Goal: Information Seeking & Learning: Learn about a topic

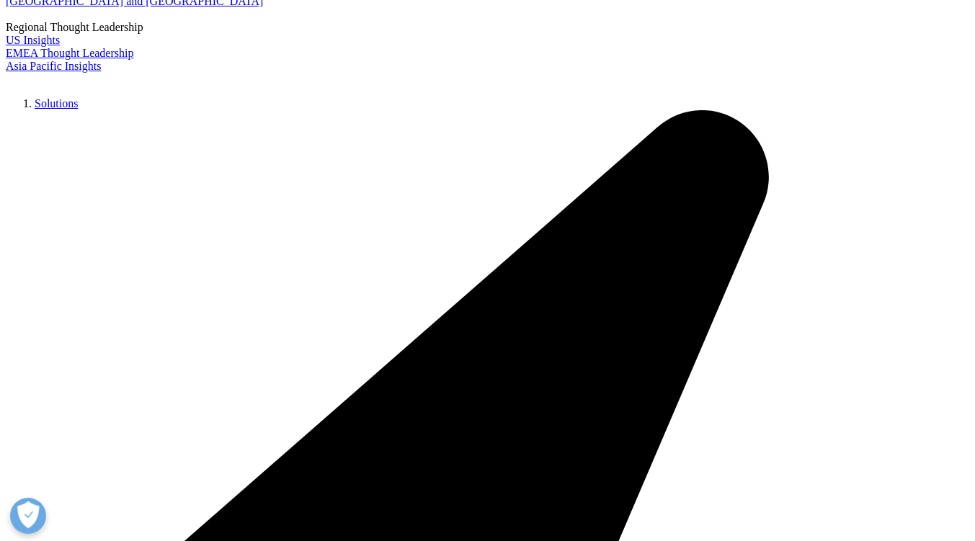
scroll to position [288, 0]
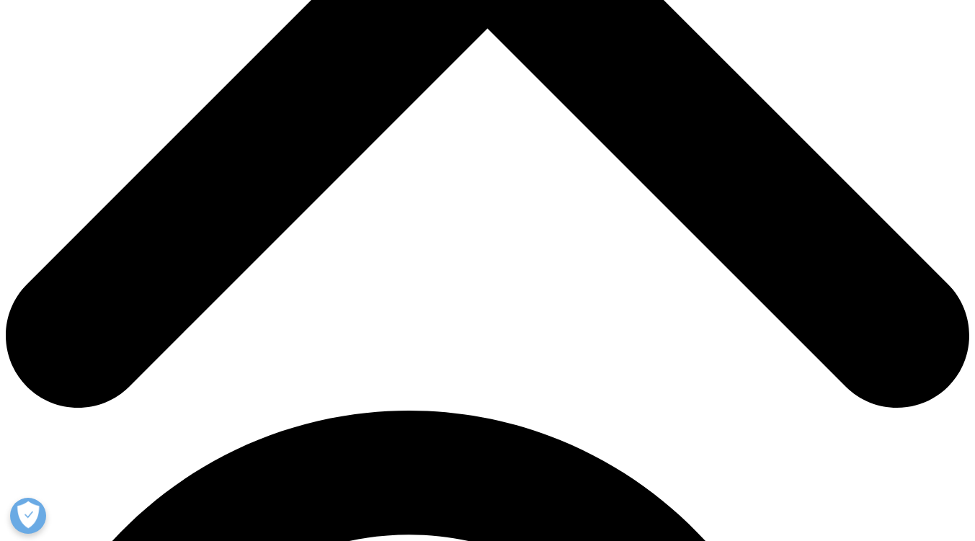
scroll to position [864, 0]
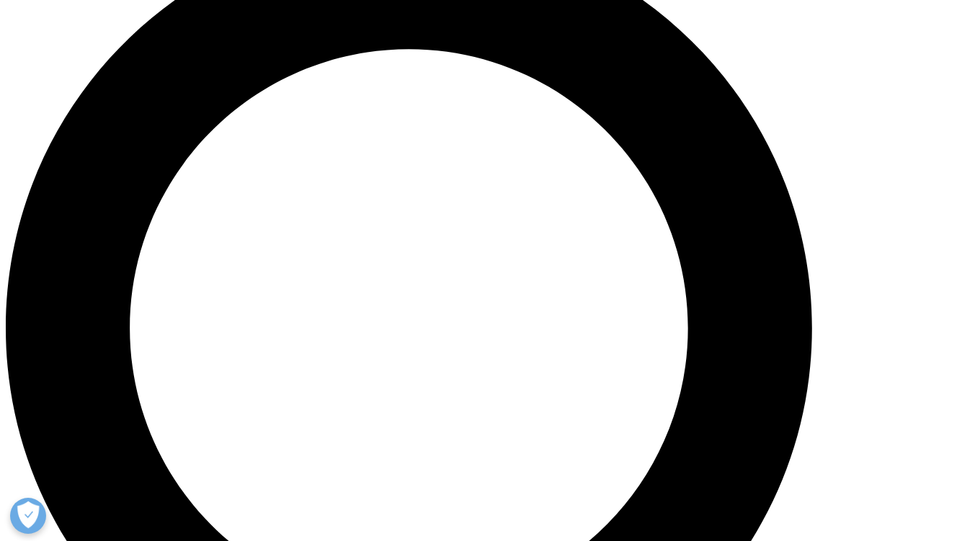
scroll to position [1225, 0]
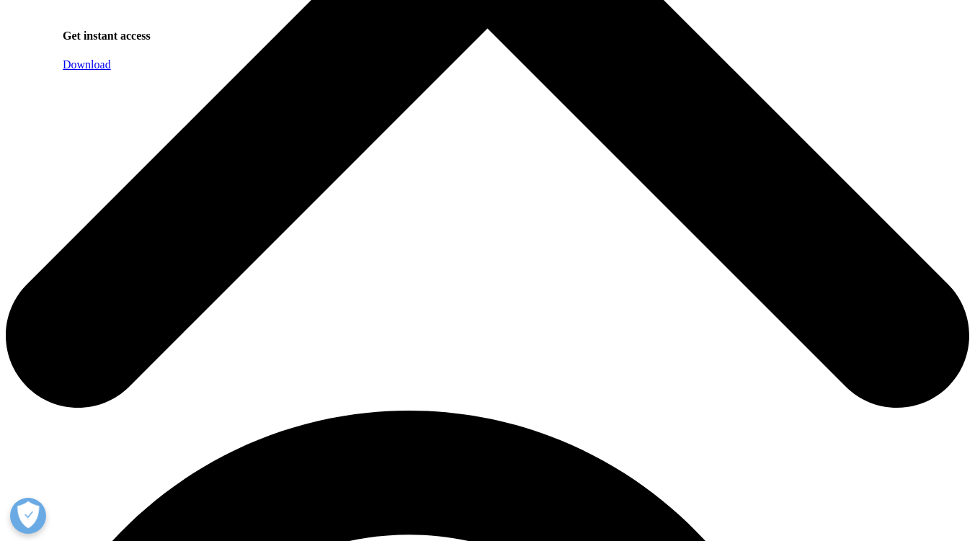
scroll to position [792, 0]
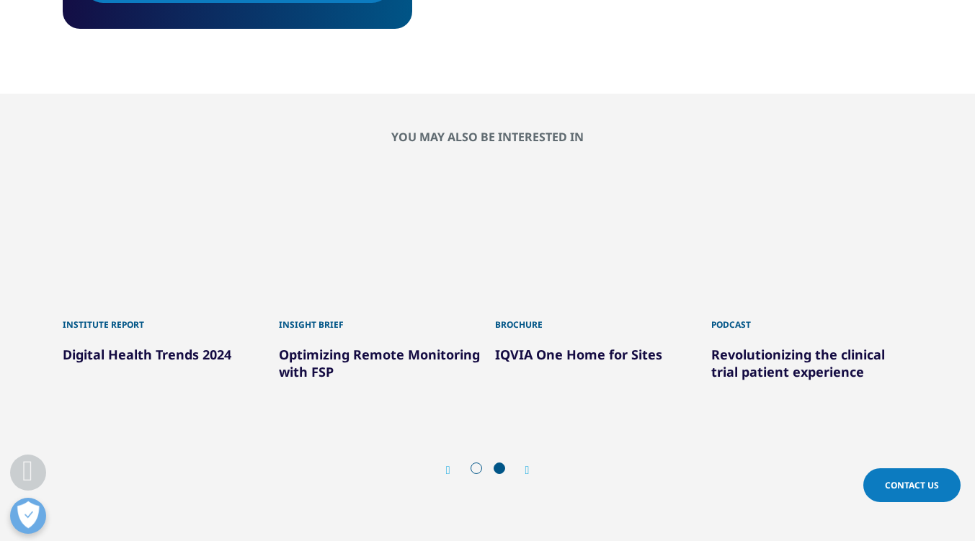
click at [528, 466] on icon "Next slide" at bounding box center [527, 471] width 4 height 12
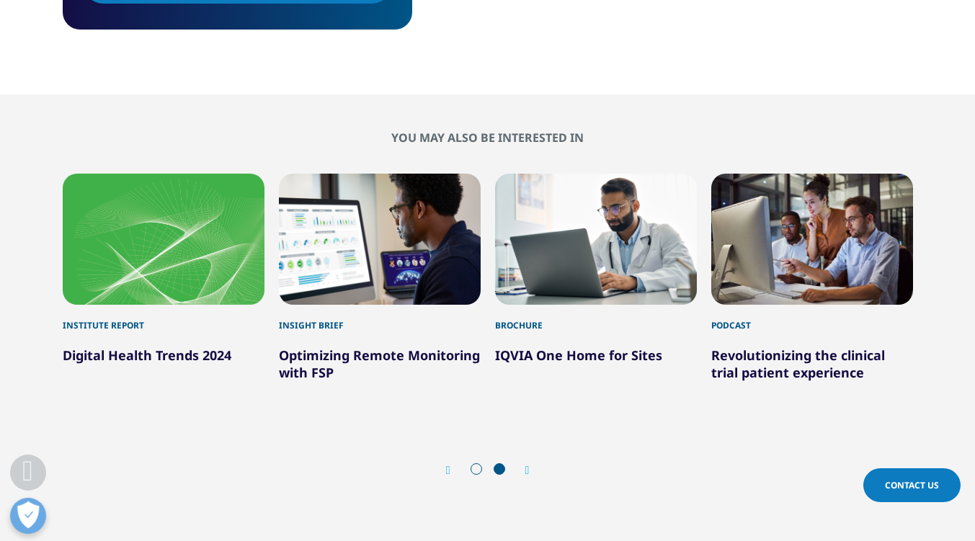
click at [528, 466] on icon "Next slide" at bounding box center [527, 471] width 4 height 12
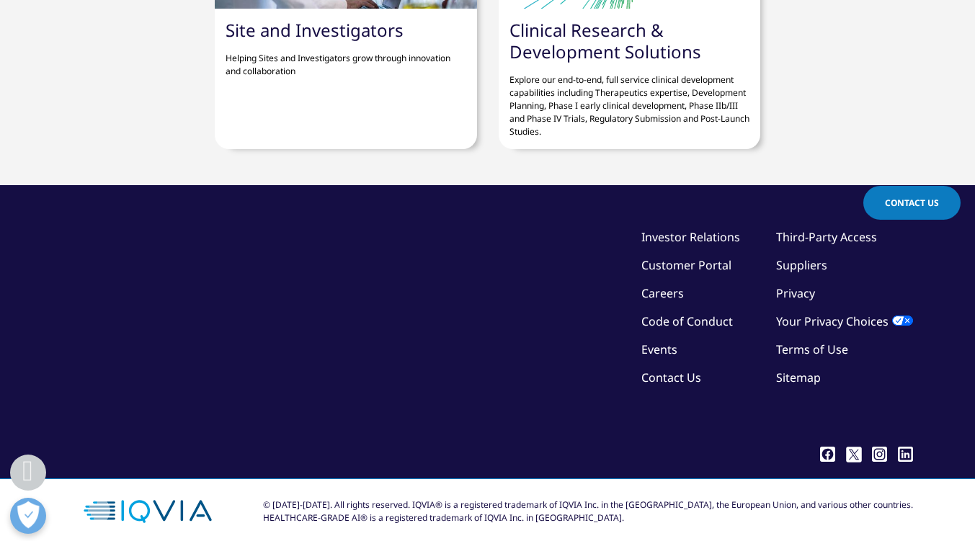
scroll to position [1536, 0]
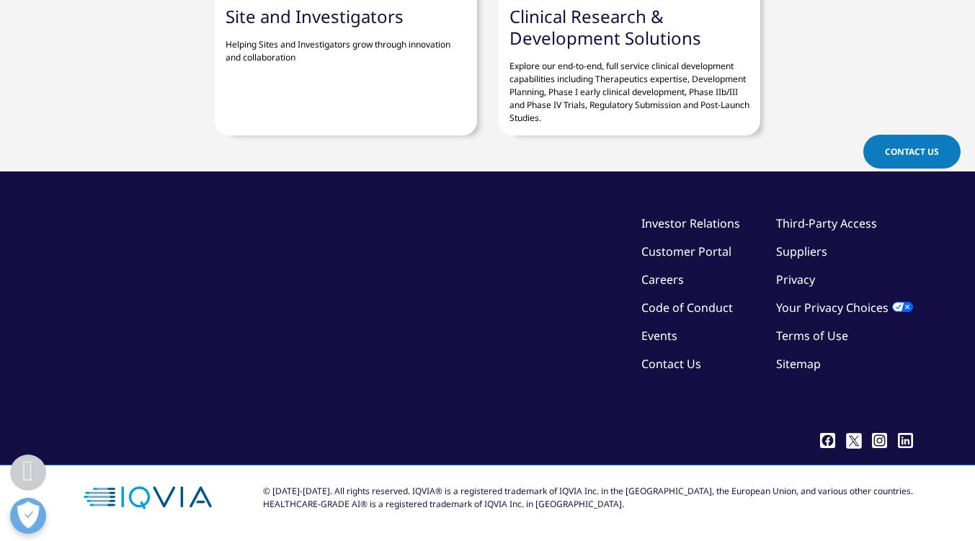
click at [661, 277] on link "Careers" at bounding box center [662, 280] width 42 height 16
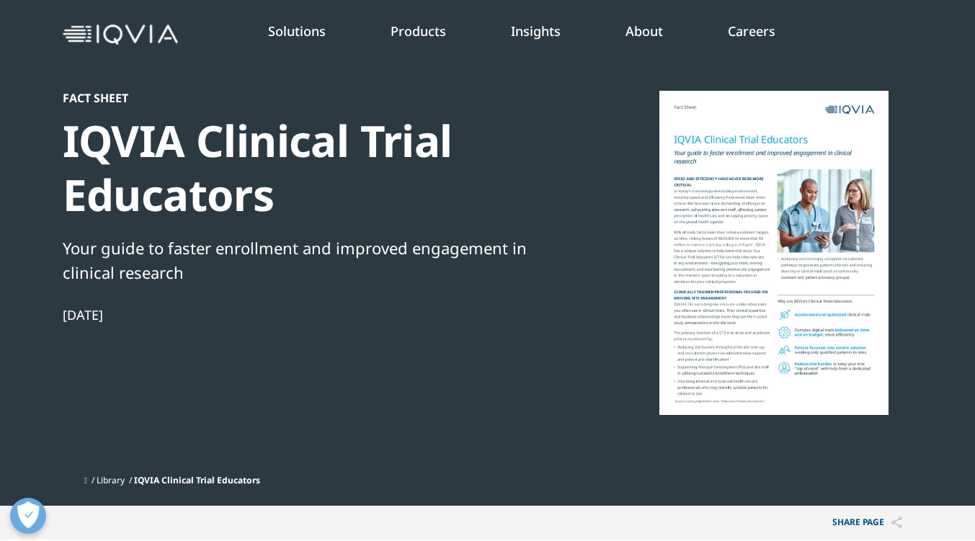
scroll to position [0, 0]
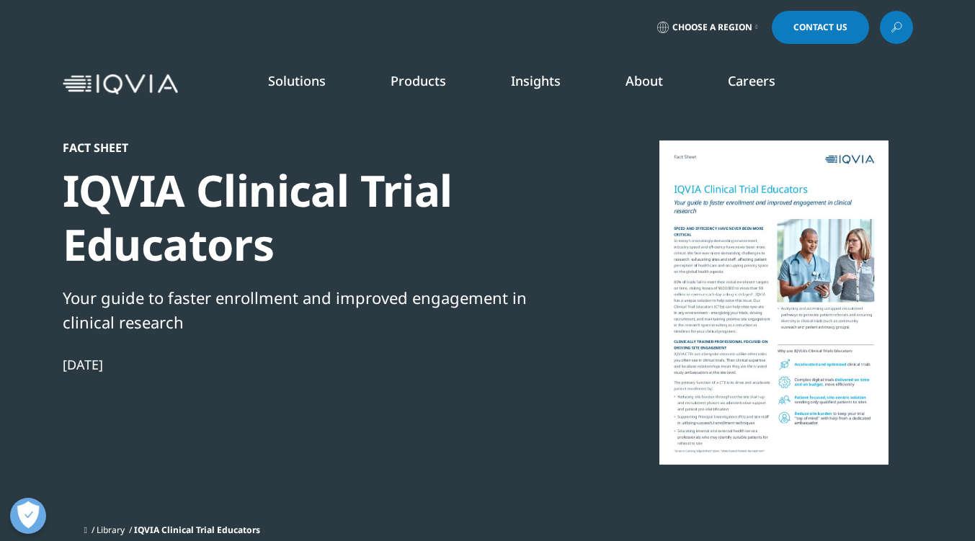
click at [74, 83] on img at bounding box center [120, 84] width 115 height 21
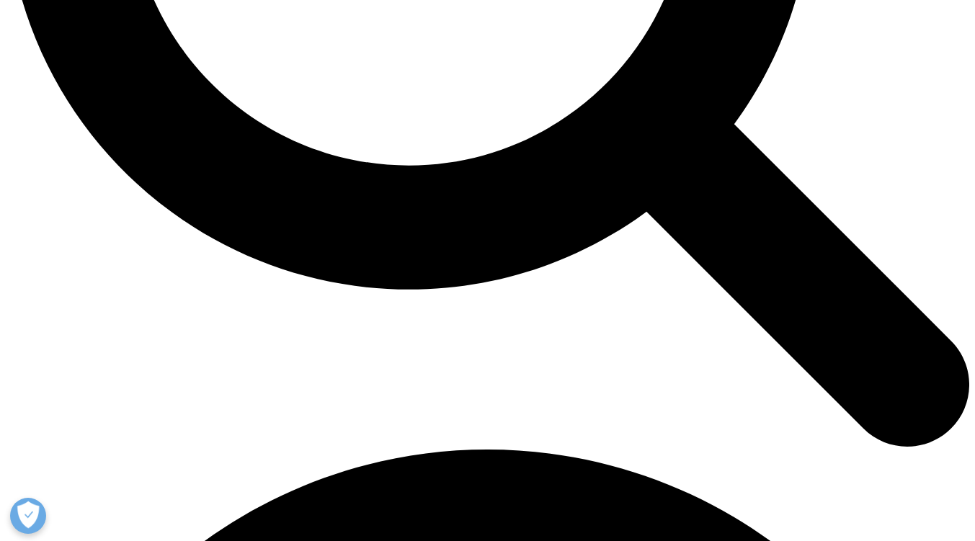
scroll to position [1513, 0]
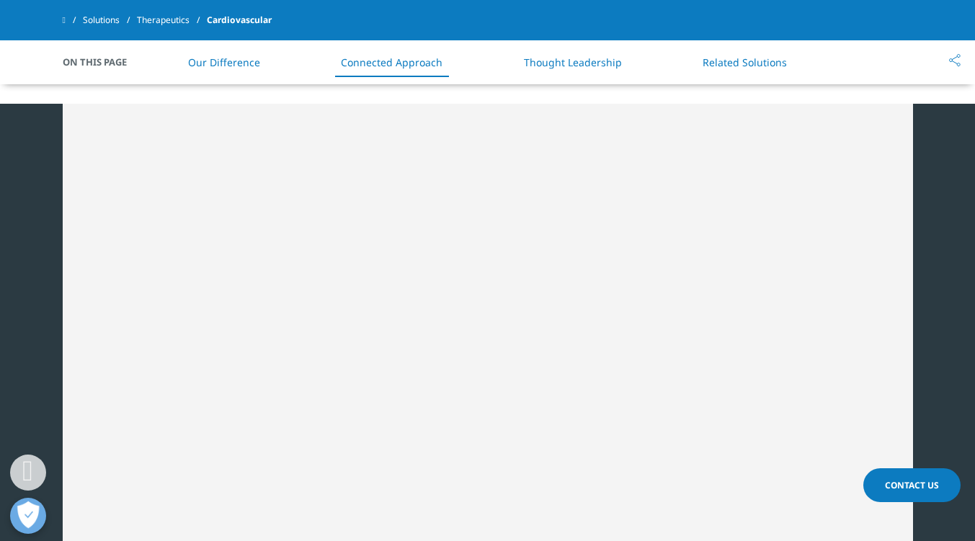
click at [918, 481] on span "Contact Us" at bounding box center [912, 485] width 54 height 12
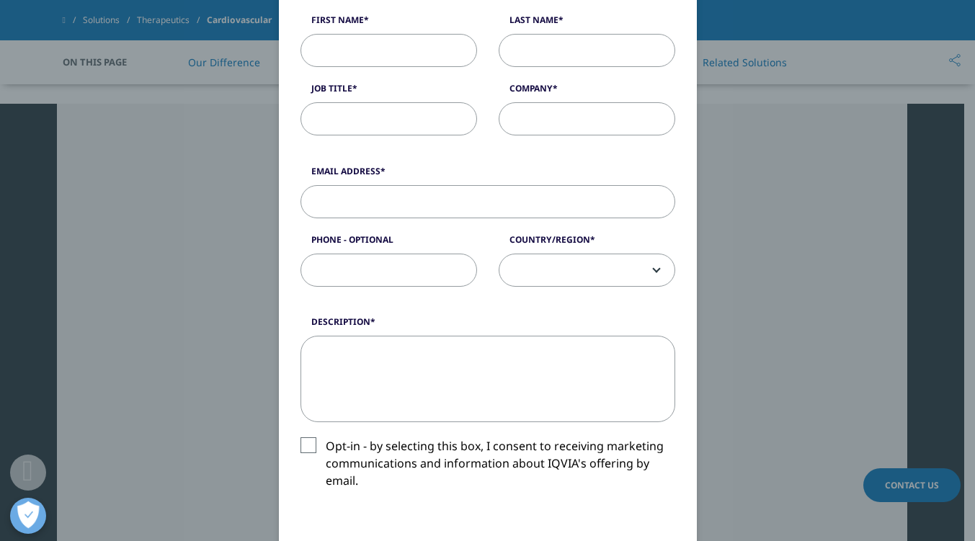
scroll to position [81, 0]
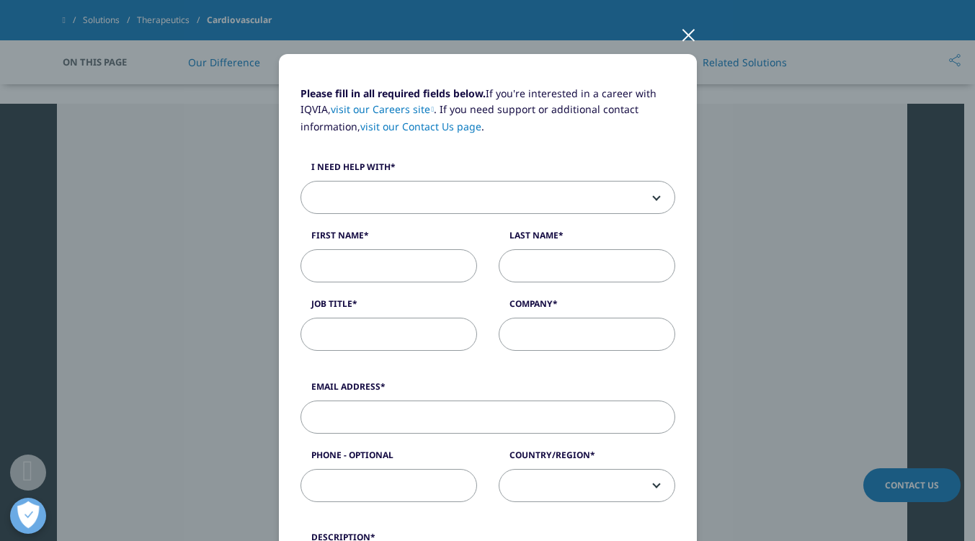
click at [685, 30] on div at bounding box center [688, 34] width 17 height 40
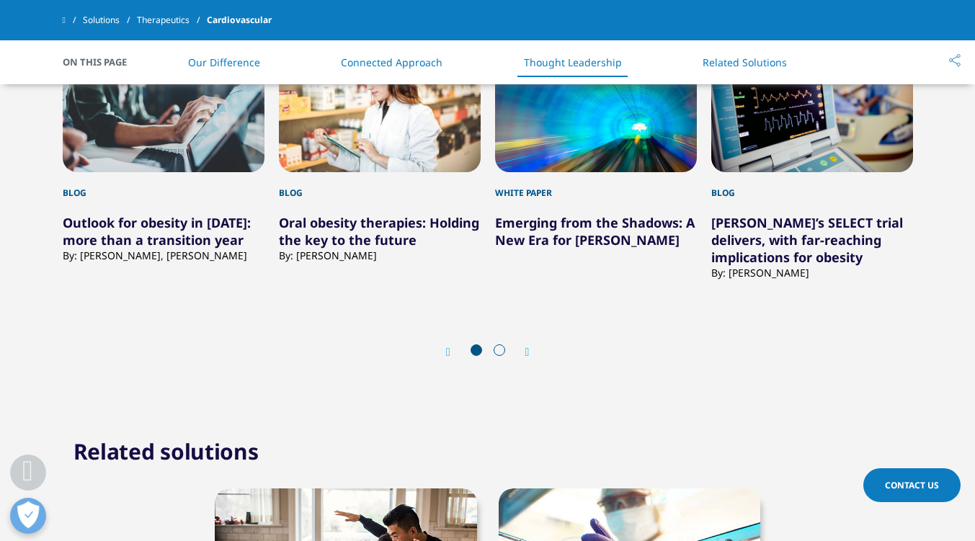
scroll to position [2737, 0]
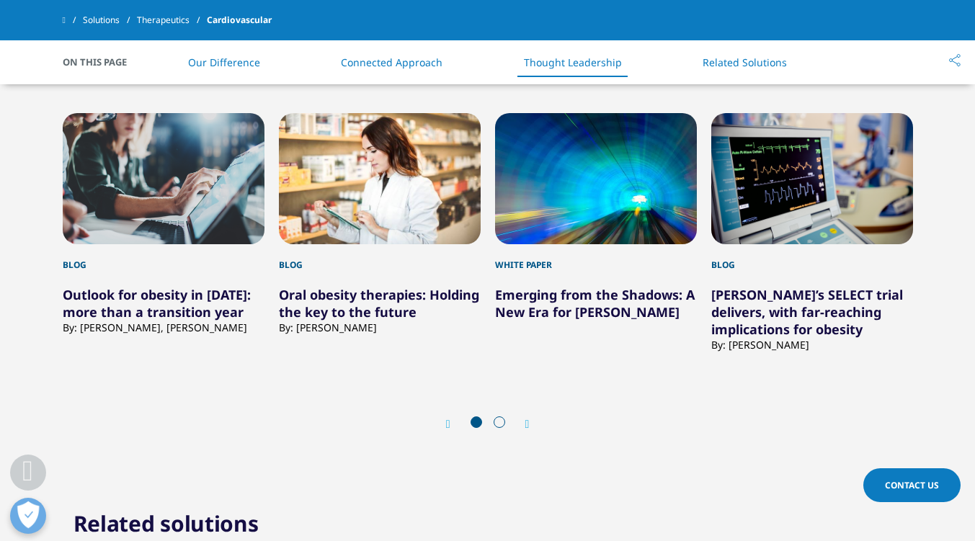
click at [527, 421] on icon "Next slide" at bounding box center [527, 425] width 4 height 12
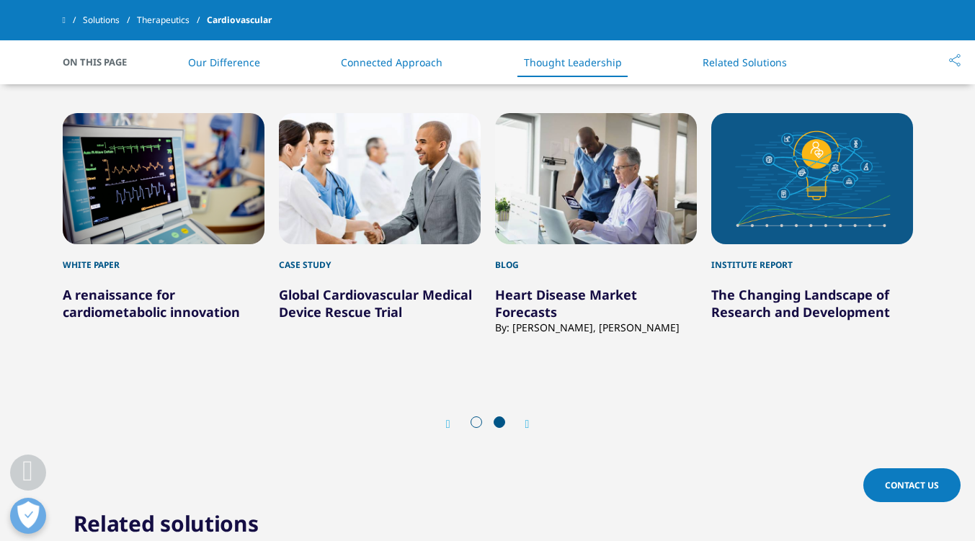
click at [526, 421] on icon "Next slide" at bounding box center [527, 425] width 4 height 12
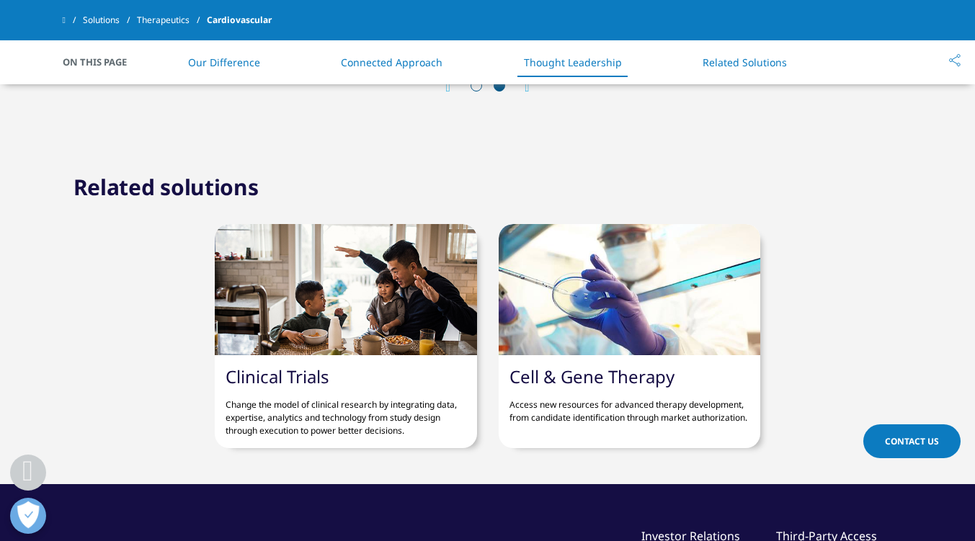
scroll to position [3097, 0]
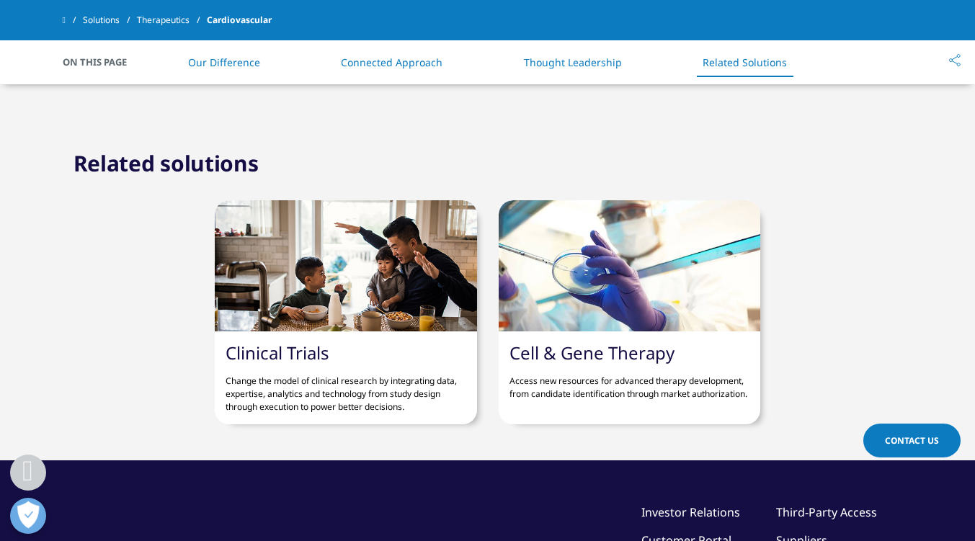
click at [296, 348] on link "Clinical Trials" at bounding box center [277, 353] width 104 height 24
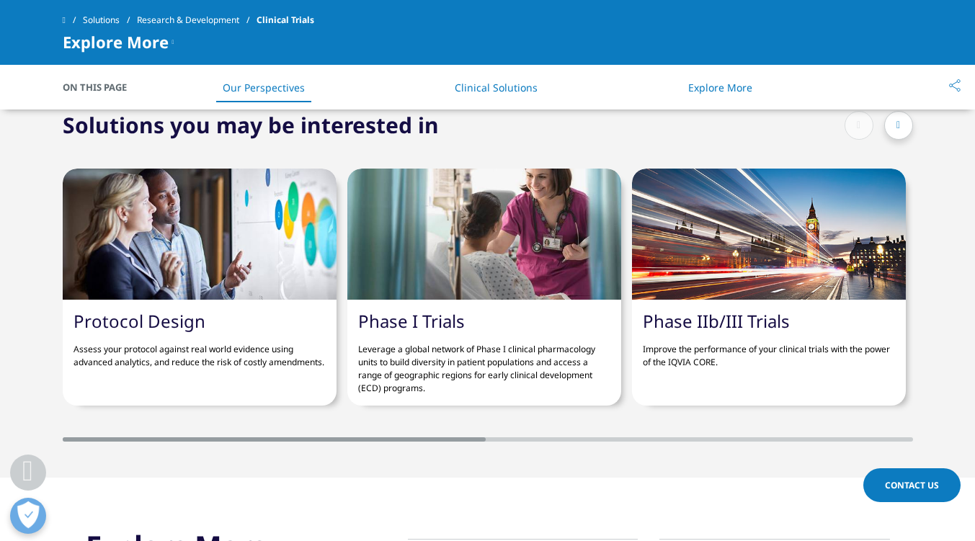
scroll to position [3097, 0]
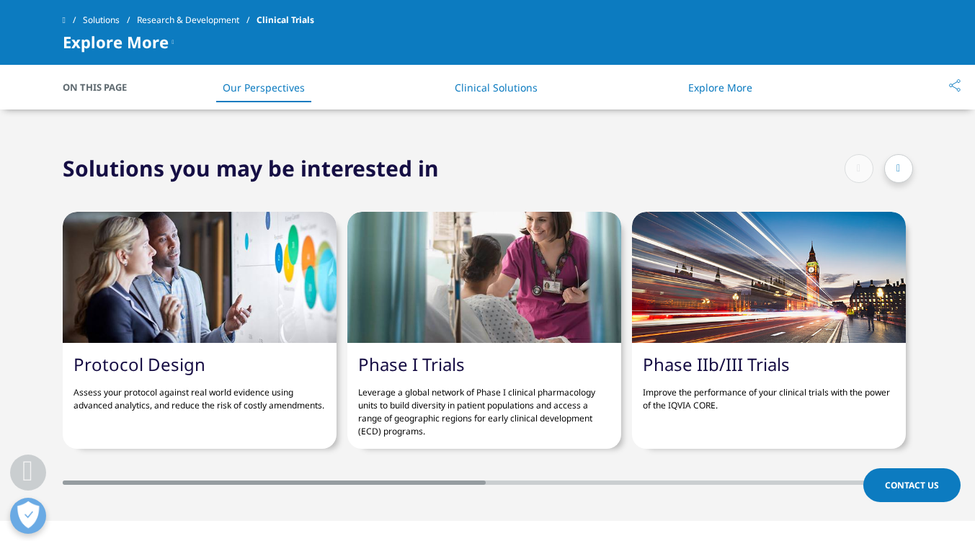
click at [696, 355] on link "Phase IIb/III Trials" at bounding box center [716, 364] width 147 height 24
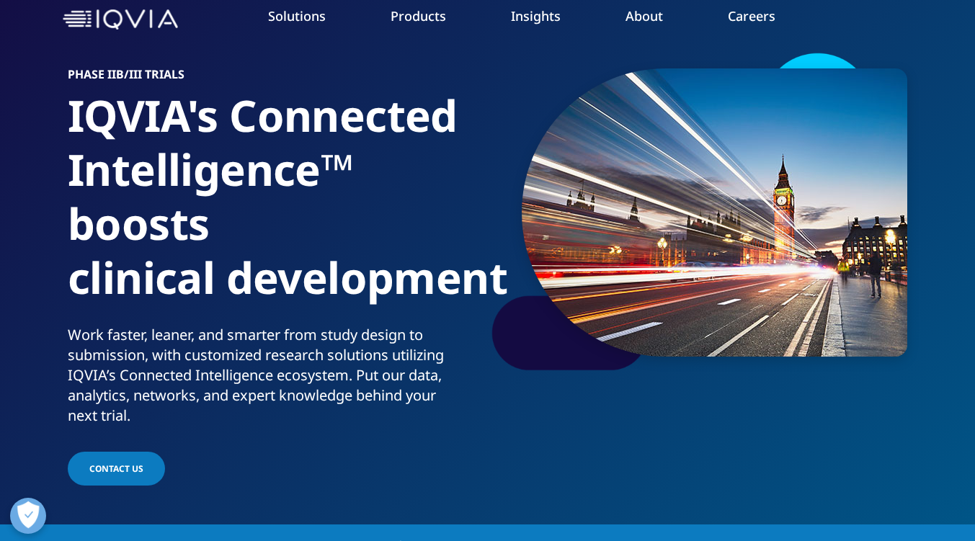
scroll to position [144, 0]
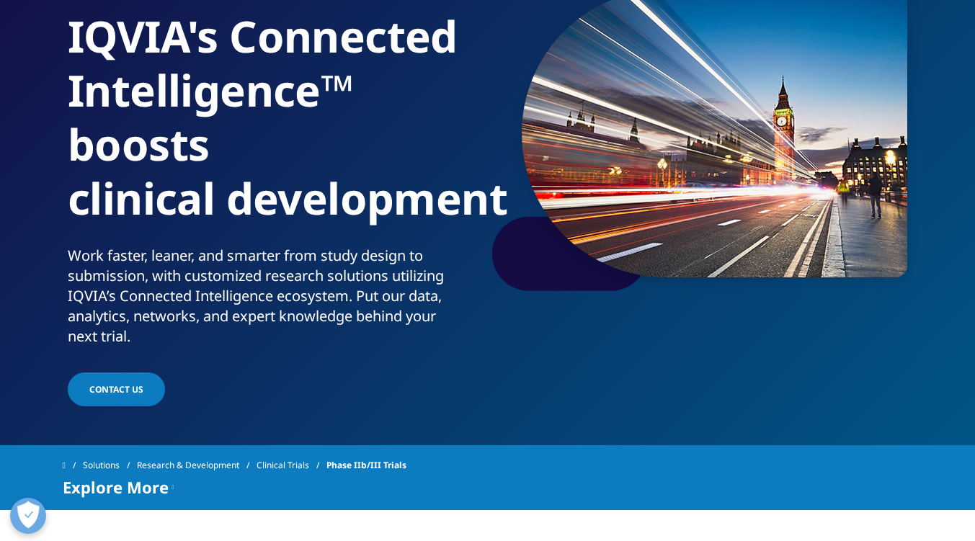
click at [696, 355] on div "Phase IIb/III Trials IQVIA's Connected Intelligence™ boosts clinical developmen…" at bounding box center [488, 190] width 850 height 438
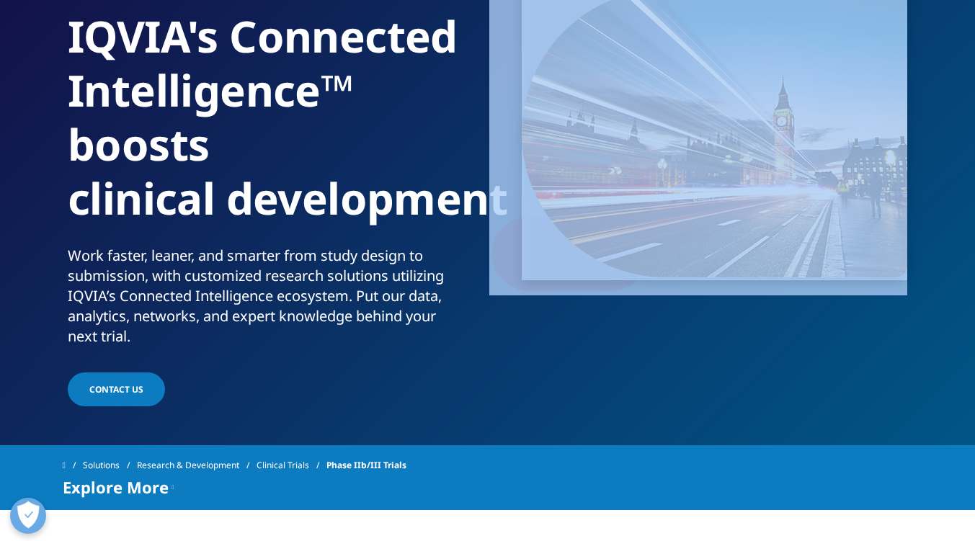
click at [696, 355] on div "Phase IIb/III Trials IQVIA's Connected Intelligence™ boosts clinical developmen…" at bounding box center [488, 190] width 850 height 438
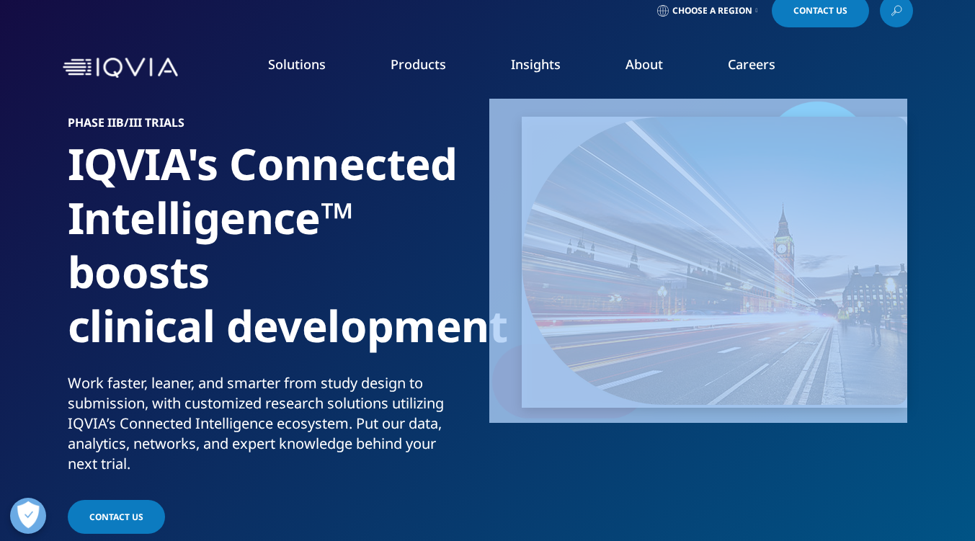
scroll to position [0, 0]
